Goal: Information Seeking & Learning: Learn about a topic

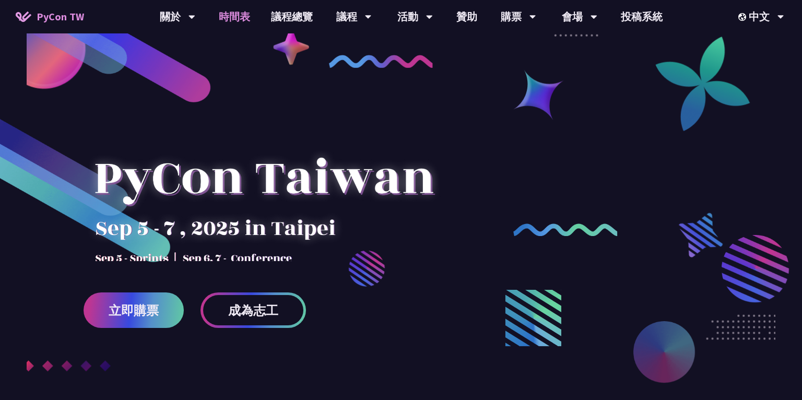
click at [249, 16] on link "時間表" at bounding box center [234, 16] width 52 height 33
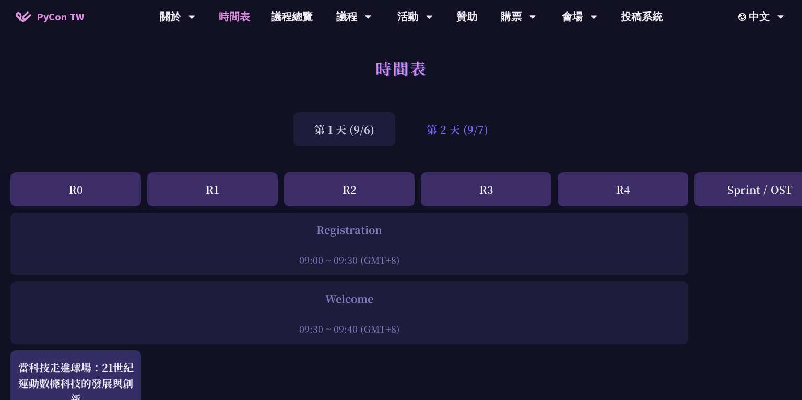
click at [472, 130] on div "第 2 天 (9/7)" at bounding box center [457, 129] width 103 height 34
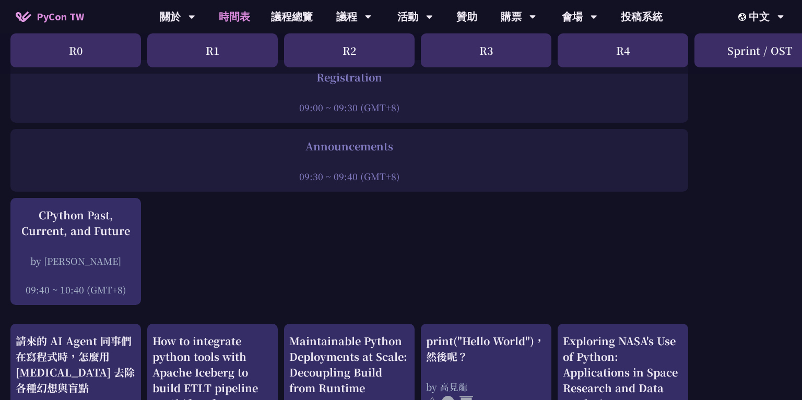
scroll to position [156, 0]
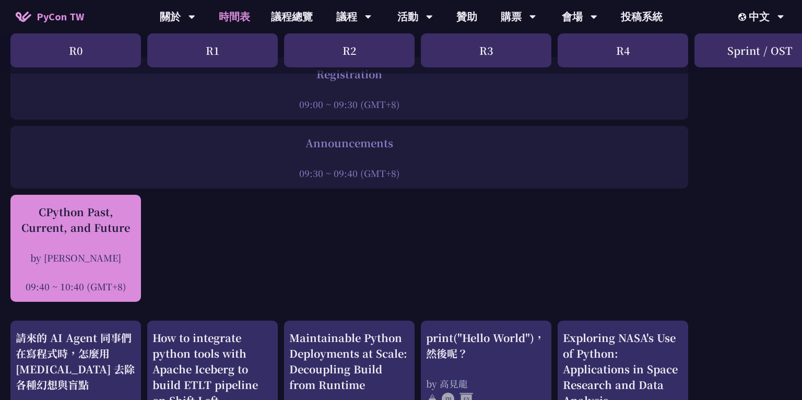
click at [70, 239] on div "CPython Past, Current, and Future by [PERSON_NAME] 09:40 ~ 10:40 (GMT+8)" at bounding box center [76, 248] width 120 height 89
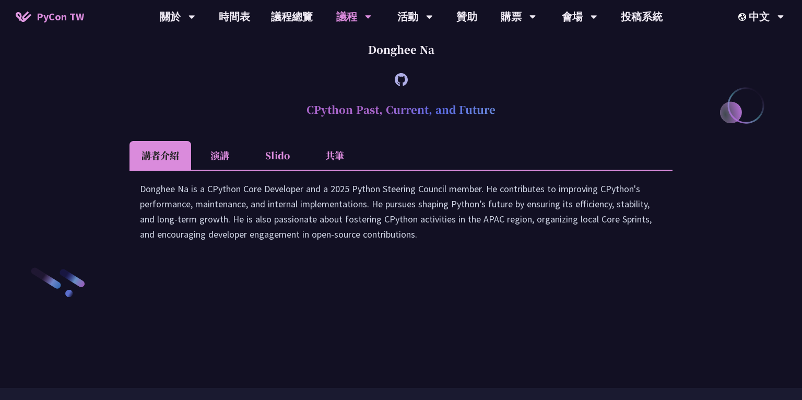
scroll to position [1425, 0]
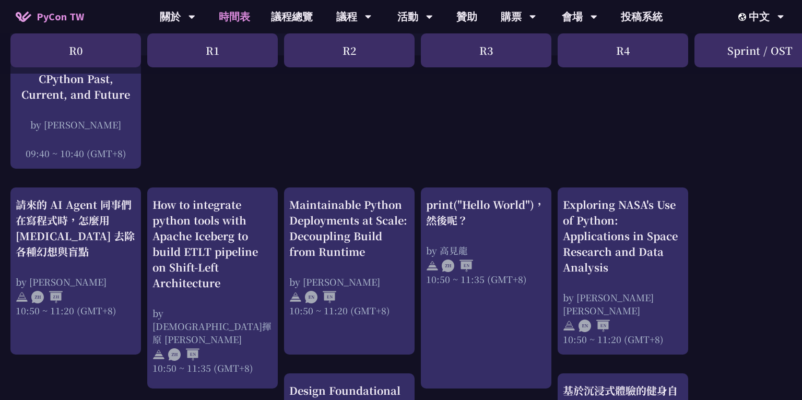
scroll to position [289, 0]
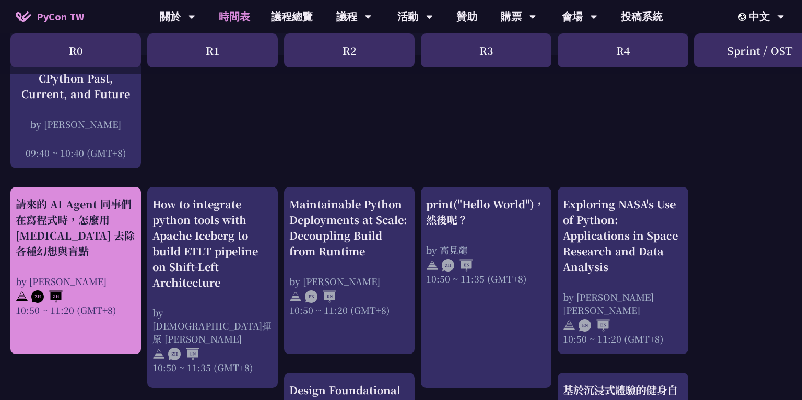
click at [109, 237] on div "請來的 AI Agent 同事們在寫程式時，怎麼用 [MEDICAL_DATA] 去除各種幻想與盲點" at bounding box center [76, 227] width 120 height 63
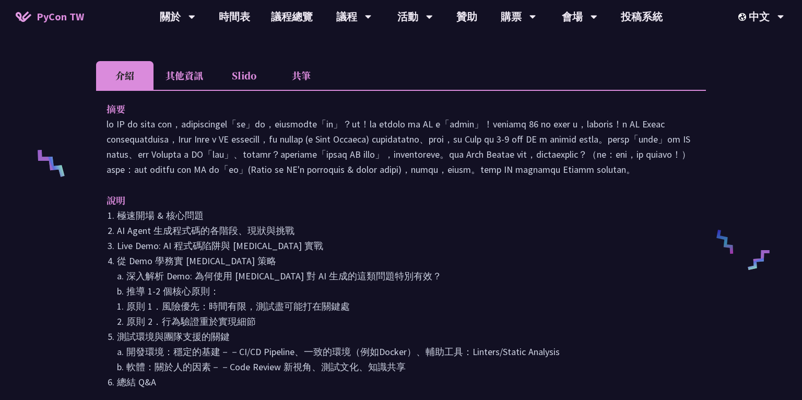
scroll to position [364, 0]
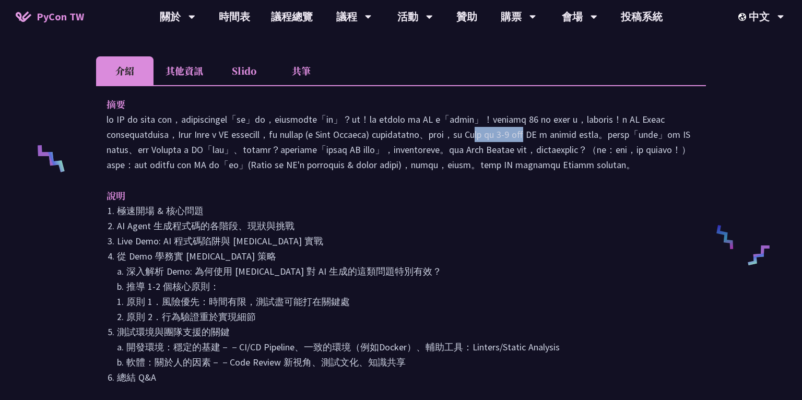
drag, startPoint x: 223, startPoint y: 110, endPoint x: 346, endPoint y: 113, distance: 122.7
click at [346, 113] on p at bounding box center [400, 142] width 589 height 61
click at [396, 117] on p at bounding box center [400, 142] width 589 height 61
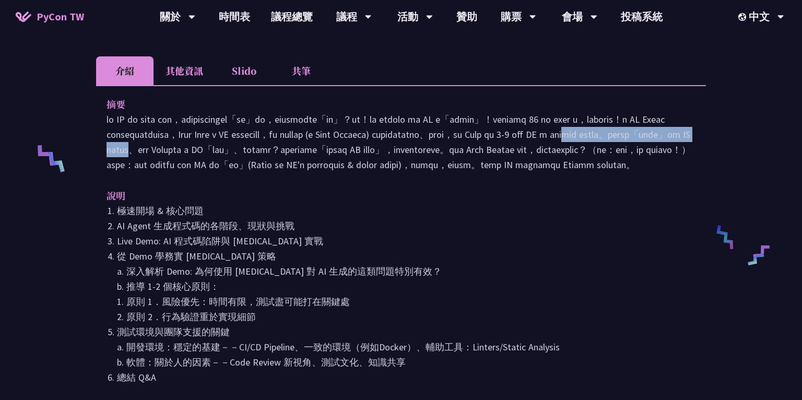
drag, startPoint x: 416, startPoint y: 116, endPoint x: 604, endPoint y: 120, distance: 188.4
click at [604, 120] on p at bounding box center [400, 142] width 589 height 61
click at [659, 112] on p at bounding box center [400, 142] width 589 height 61
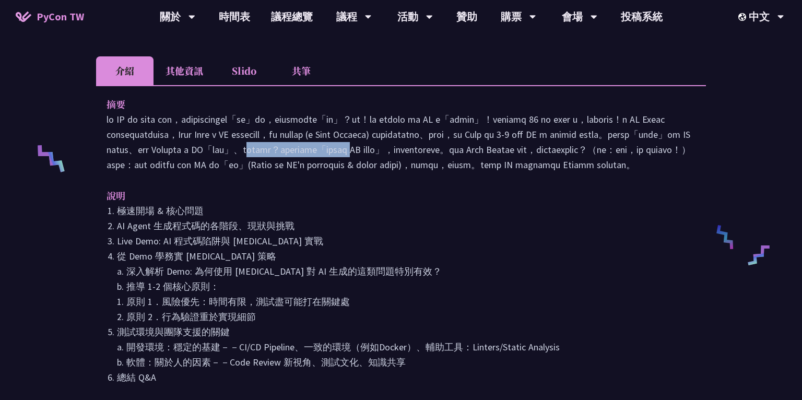
drag, startPoint x: 209, startPoint y: 126, endPoint x: 331, endPoint y: 129, distance: 122.2
click at [331, 129] on p at bounding box center [400, 142] width 589 height 61
click at [379, 129] on p at bounding box center [400, 142] width 589 height 61
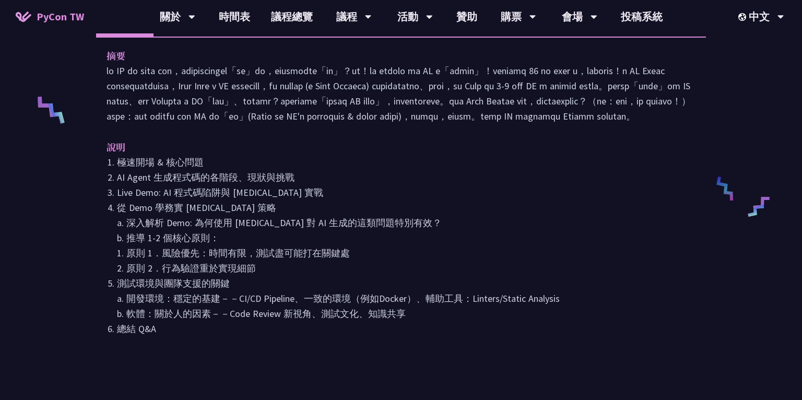
scroll to position [420, 0]
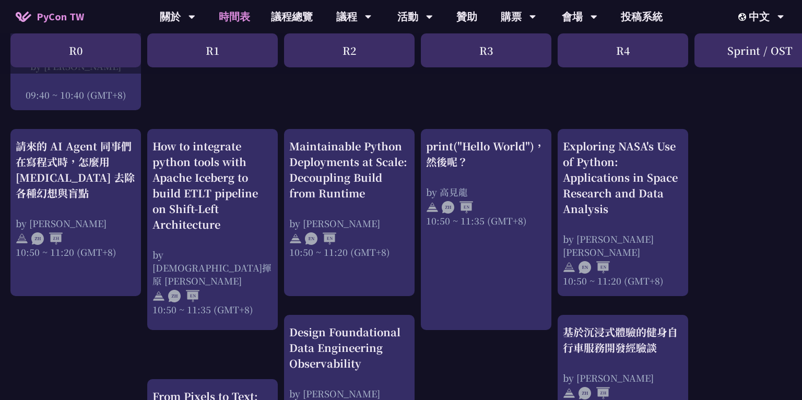
scroll to position [349, 0]
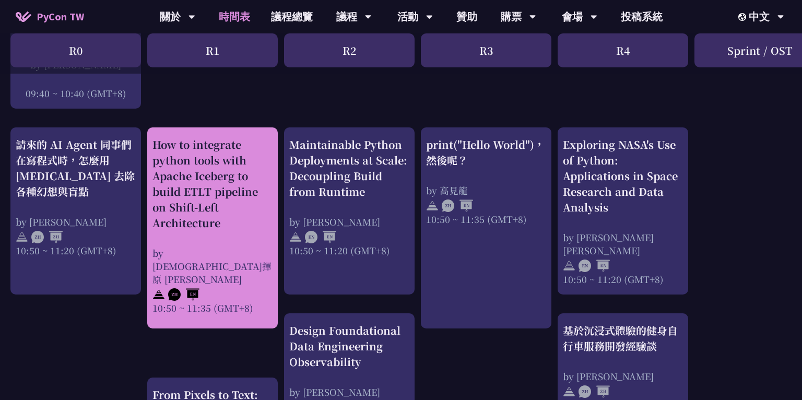
click at [228, 189] on div "How to integrate python tools with Apache Iceberg to build ETLT pipeline on Shi…" at bounding box center [212, 184] width 120 height 94
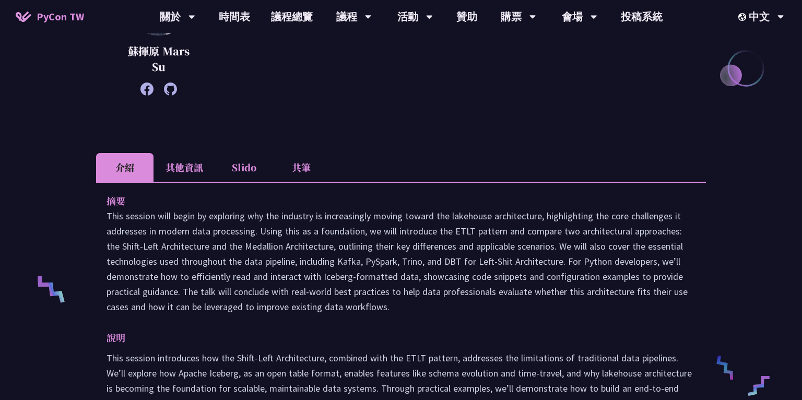
scroll to position [234, 0]
click at [175, 88] on icon at bounding box center [170, 87] width 13 height 13
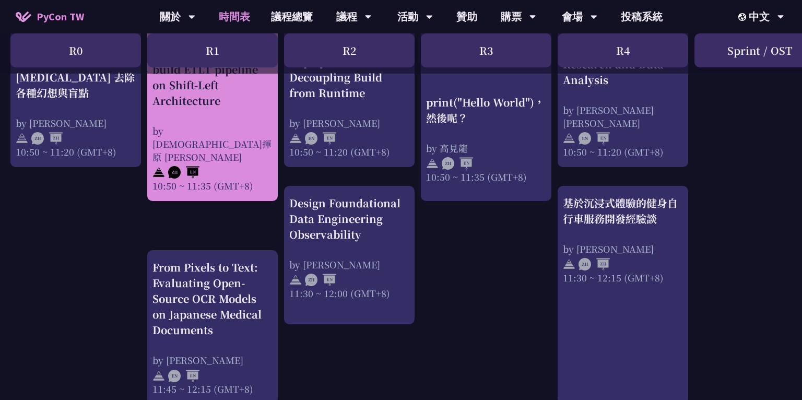
scroll to position [524, 0]
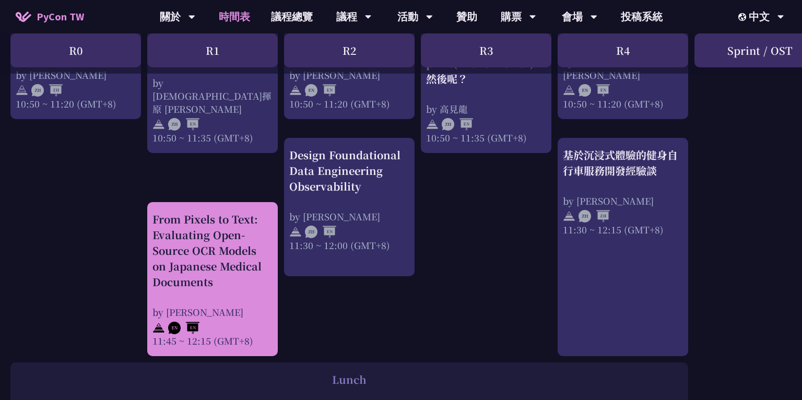
click at [170, 267] on div "From Pixels to Text: Evaluating Open-Source OCR Models on Japanese Medical Docu…" at bounding box center [212, 250] width 120 height 78
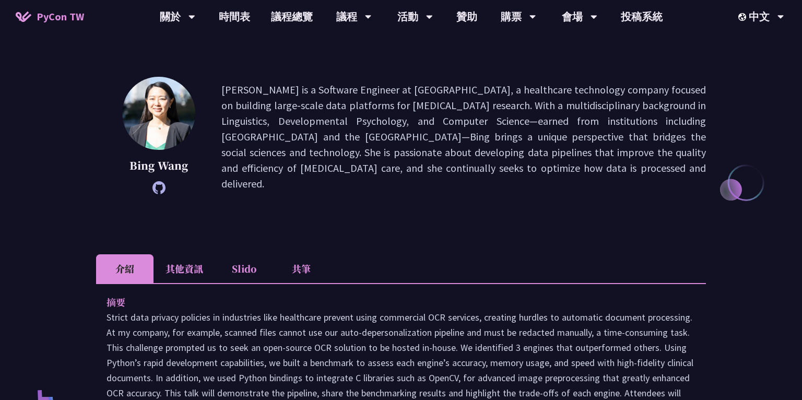
scroll to position [64, 0]
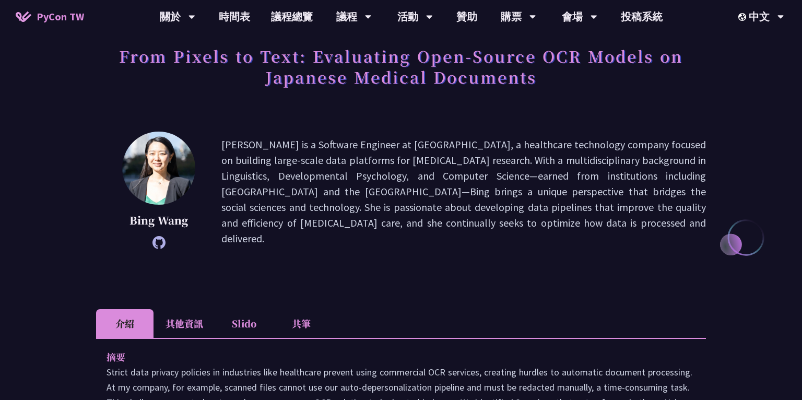
click at [156, 242] on icon at bounding box center [158, 242] width 13 height 13
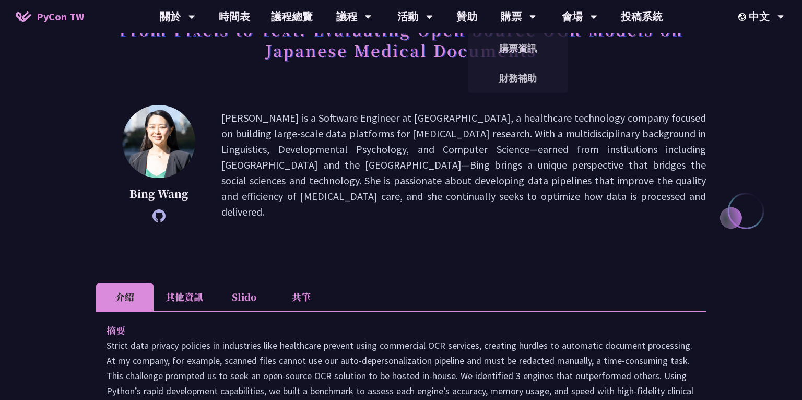
scroll to position [98, 0]
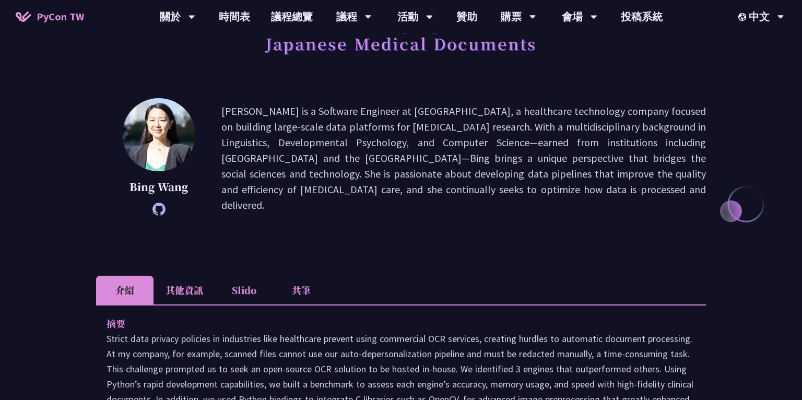
click at [404, 109] on p "[PERSON_NAME] is a Software Engineer at [GEOGRAPHIC_DATA], a healthcare technol…" at bounding box center [463, 158] width 484 height 110
click at [400, 127] on p "[PERSON_NAME] is a Software Engineer at [GEOGRAPHIC_DATA], a healthcare technol…" at bounding box center [463, 158] width 484 height 110
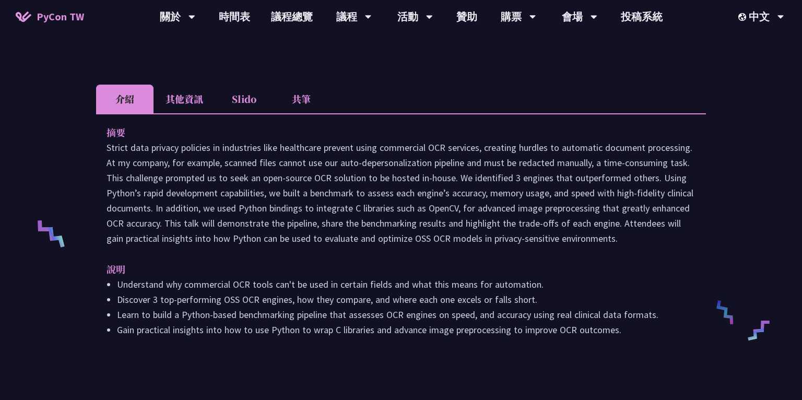
scroll to position [307, 0]
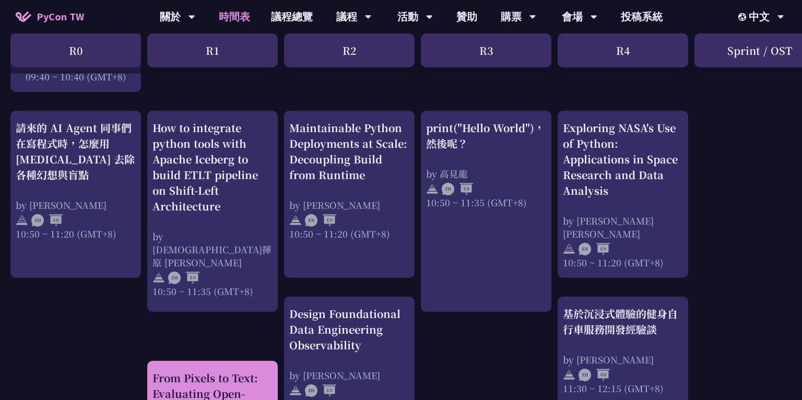
scroll to position [368, 0]
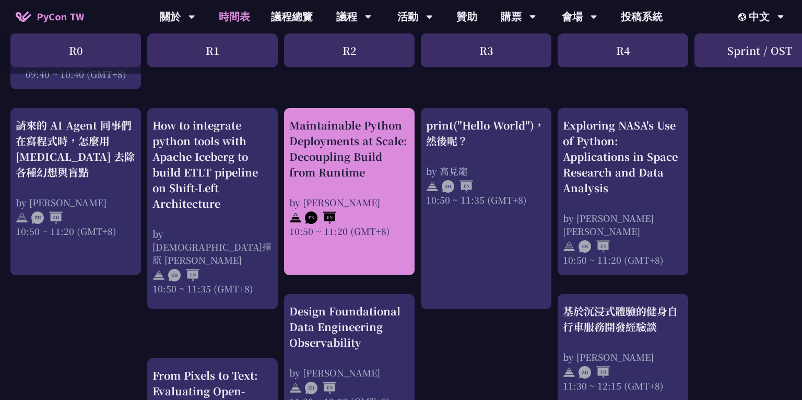
click at [386, 185] on div "Maintainable Python Deployments at Scale: Decoupling Build from Runtime by [PER…" at bounding box center [349, 177] width 120 height 120
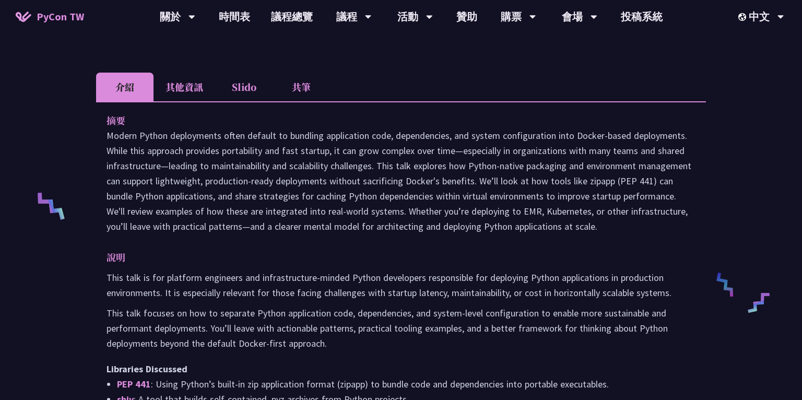
scroll to position [332, 0]
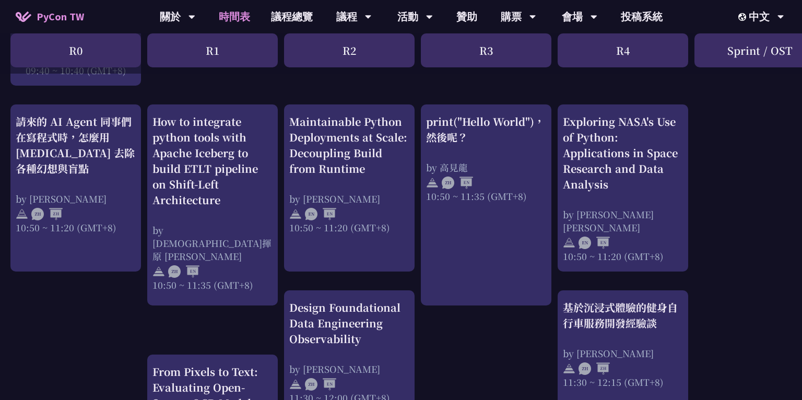
scroll to position [373, 0]
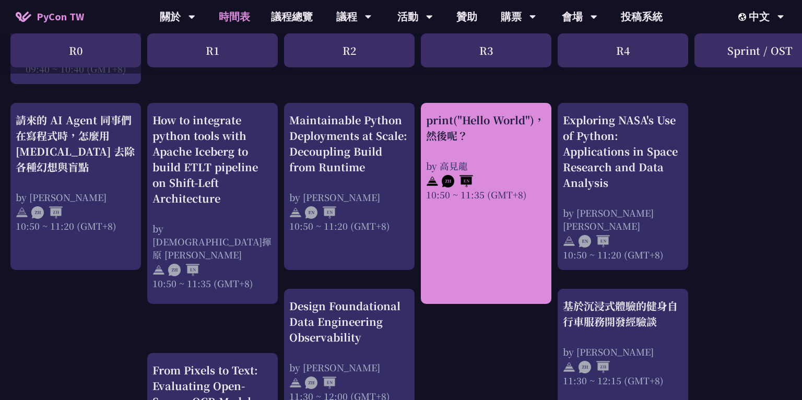
click at [513, 284] on link "print("Hello World")，然後呢？ by [PERSON_NAME] 10:50 ~ 11:35 (GMT+8)" at bounding box center [486, 203] width 120 height 183
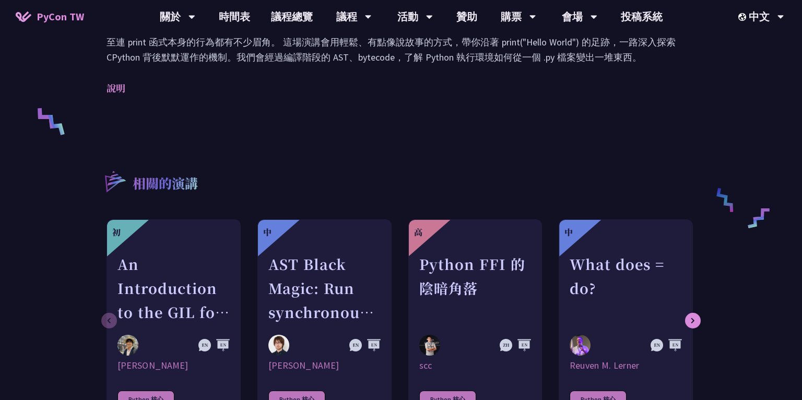
scroll to position [352, 0]
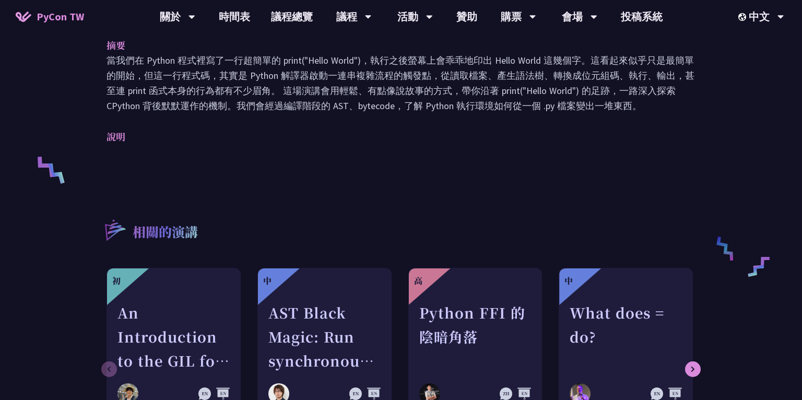
scroll to position [373, 0]
